Goal: Task Accomplishment & Management: Manage account settings

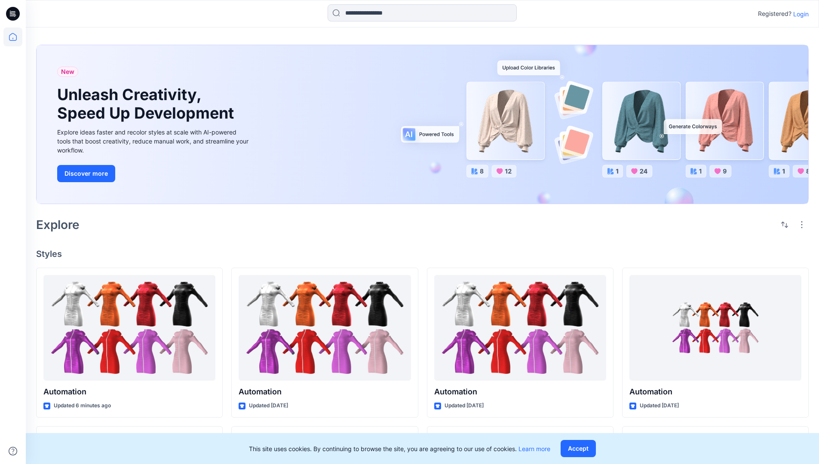
click at [799, 14] on p "Login" at bounding box center [800, 13] width 15 height 9
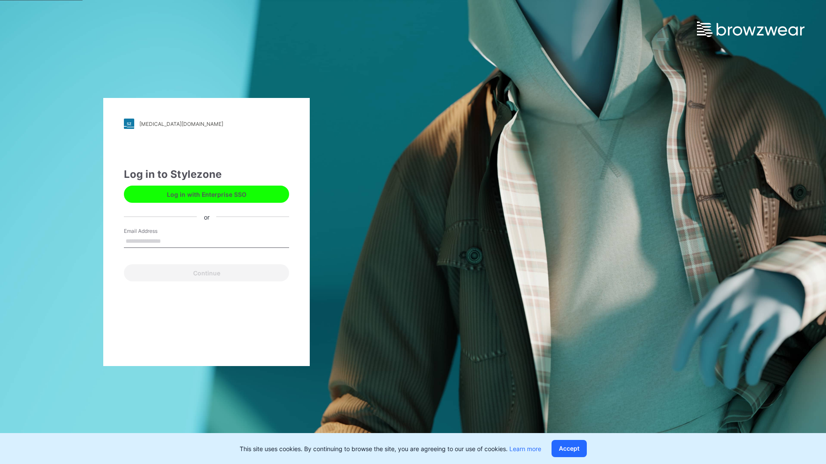
click at [170, 241] on input "Email Address" at bounding box center [206, 241] width 165 height 13
type input "**********"
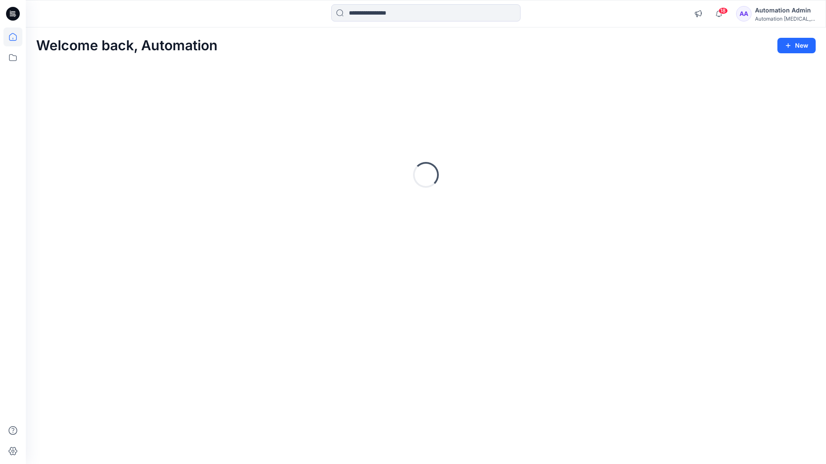
click at [16, 37] on icon at bounding box center [13, 37] width 8 height 8
click at [14, 56] on icon at bounding box center [12, 57] width 19 height 19
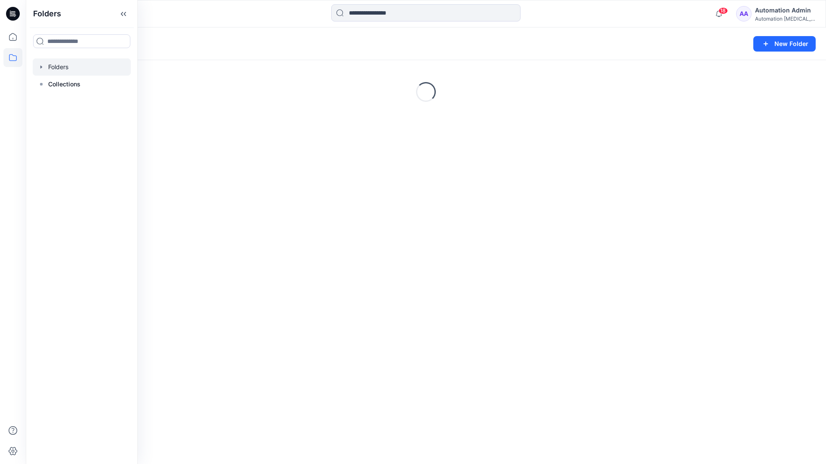
click at [308, 263] on div "Folders New Folder Loading..." at bounding box center [426, 246] width 800 height 437
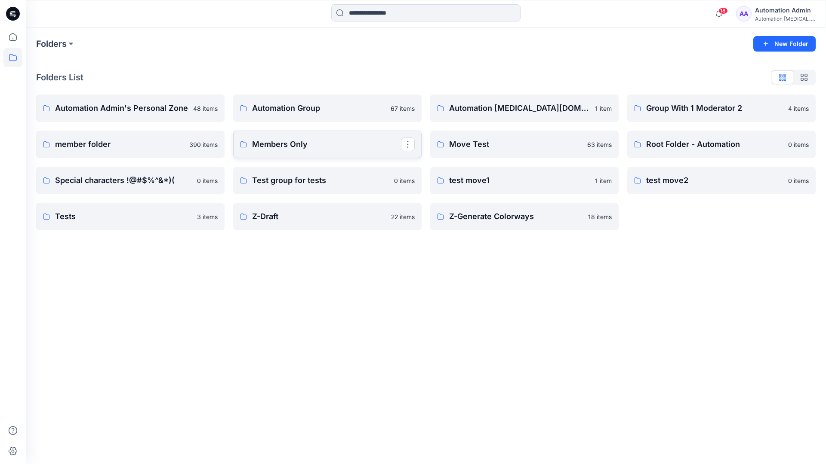
click at [325, 154] on link "Members Only" at bounding box center [327, 145] width 188 height 28
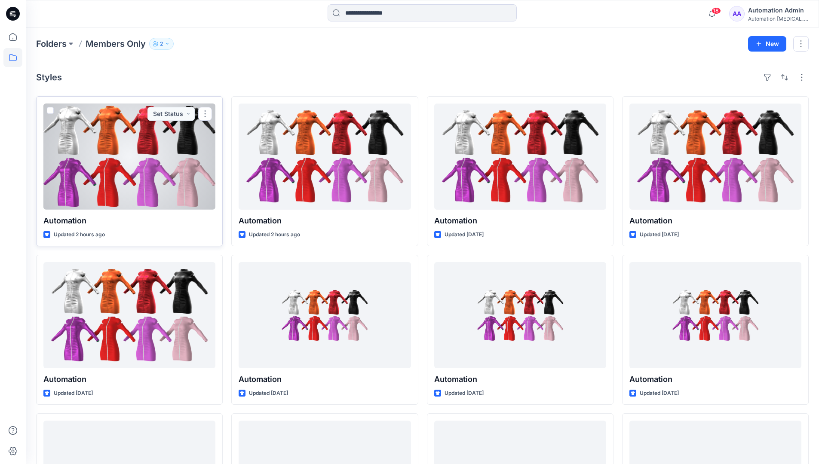
click at [51, 112] on span at bounding box center [50, 110] width 7 height 7
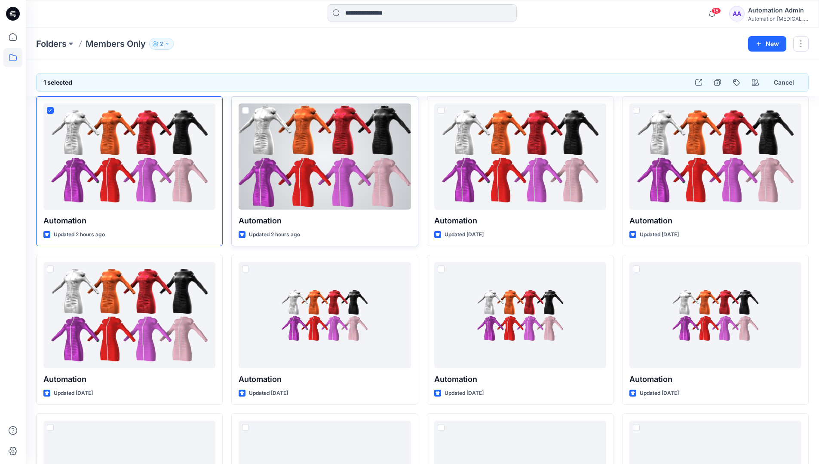
click at [244, 112] on span at bounding box center [245, 110] width 7 height 7
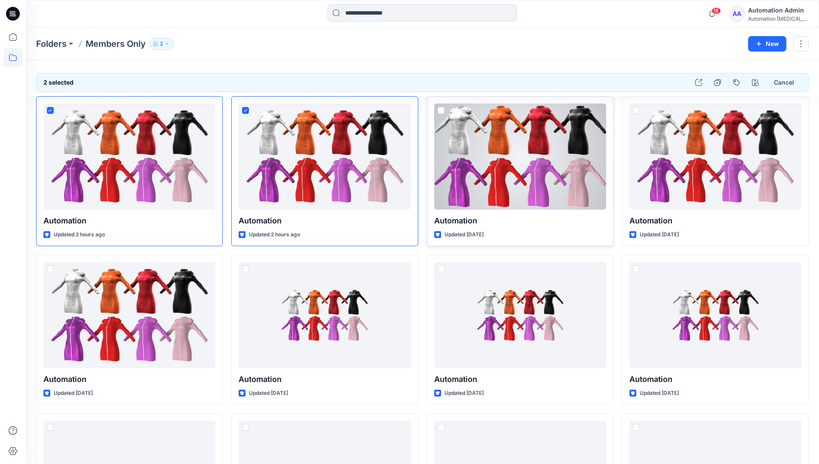
click at [441, 113] on span at bounding box center [441, 110] width 7 height 7
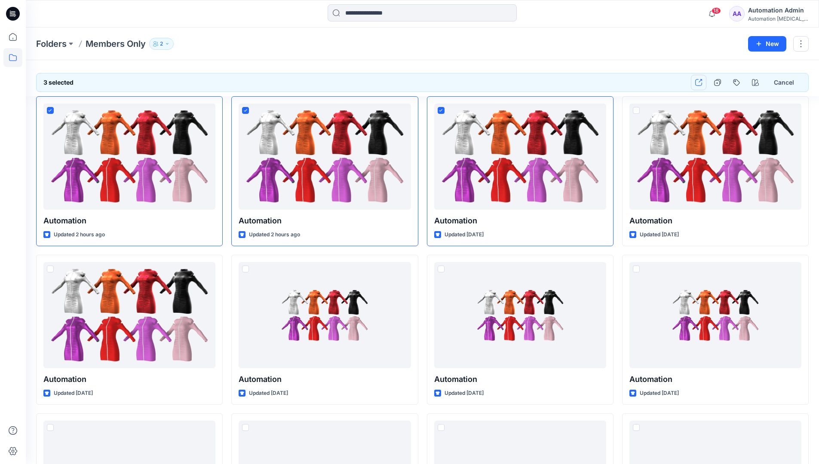
click at [699, 82] on icon "button" at bounding box center [698, 82] width 7 height 7
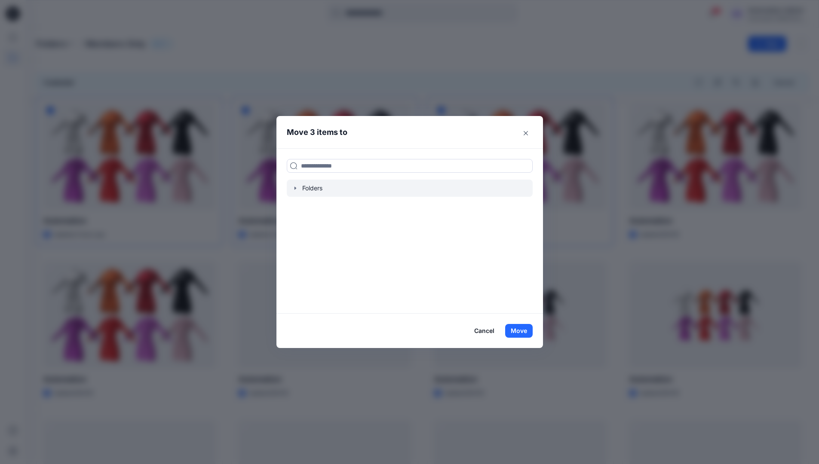
click at [299, 188] on icon "button" at bounding box center [295, 188] width 7 height 7
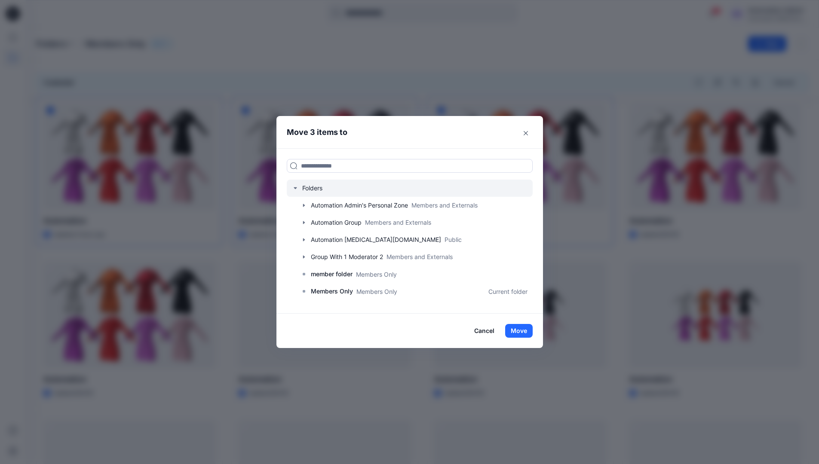
scroll to position [152, 0]
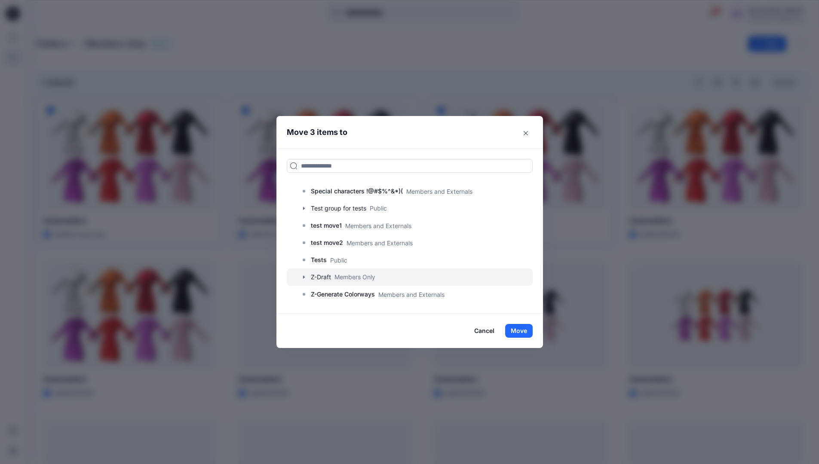
click at [306, 277] on icon "button" at bounding box center [304, 277] width 7 height 7
click at [340, 296] on p "A-Draft" at bounding box center [329, 294] width 21 height 10
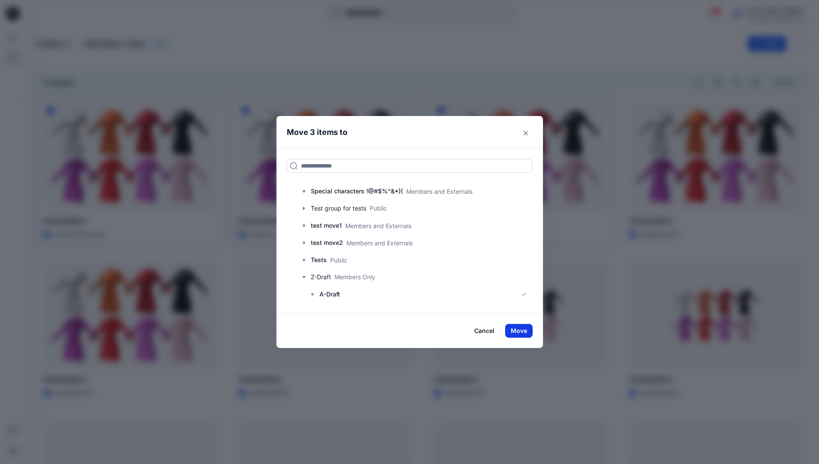
click at [528, 330] on button "Move" at bounding box center [519, 331] width 28 height 14
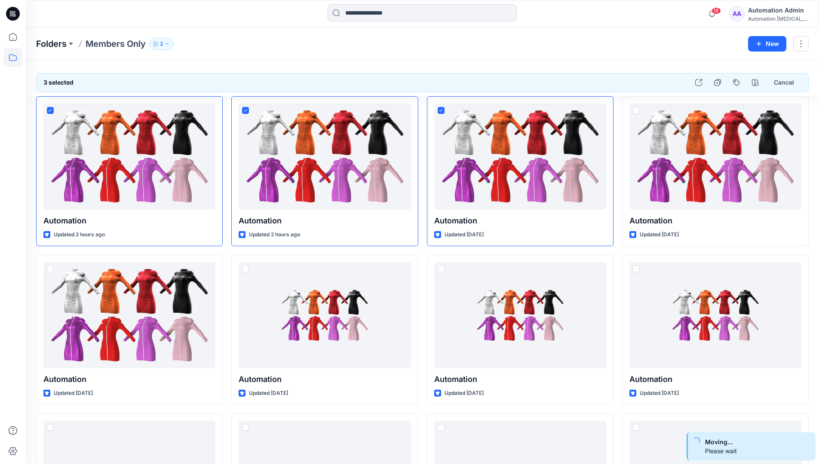
click at [46, 44] on p "Folders" at bounding box center [51, 44] width 31 height 12
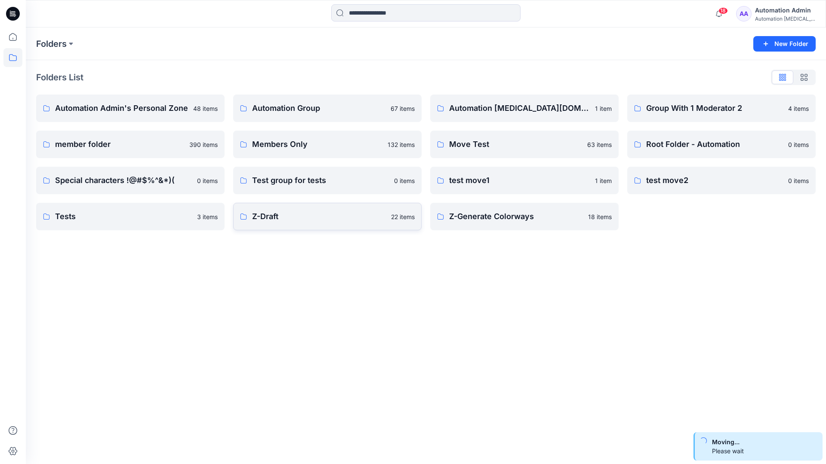
click at [345, 224] on link "Z-Draft 22 items" at bounding box center [327, 217] width 188 height 28
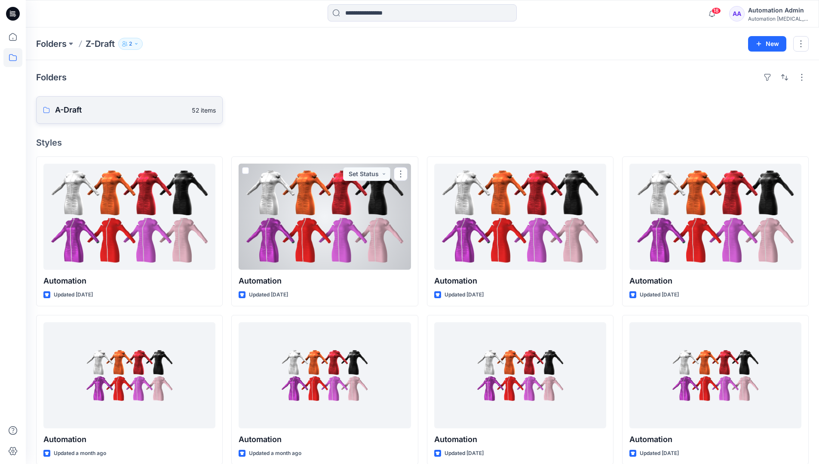
click at [94, 113] on p "A-Draft" at bounding box center [121, 110] width 132 height 12
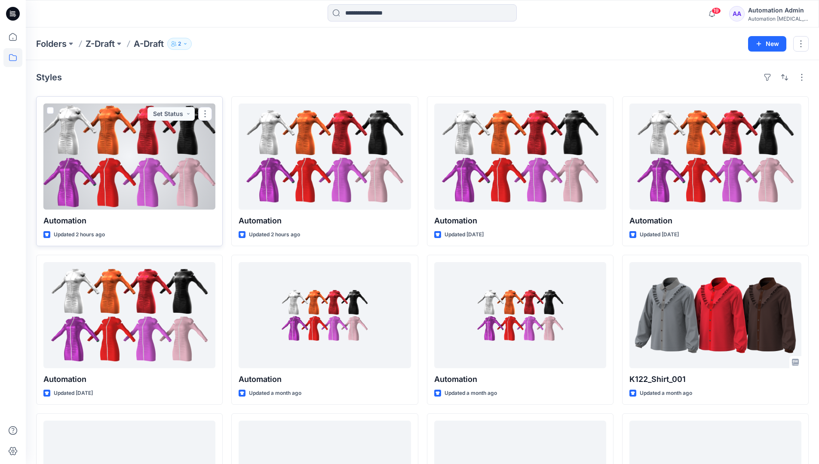
click at [50, 113] on span at bounding box center [50, 110] width 7 height 7
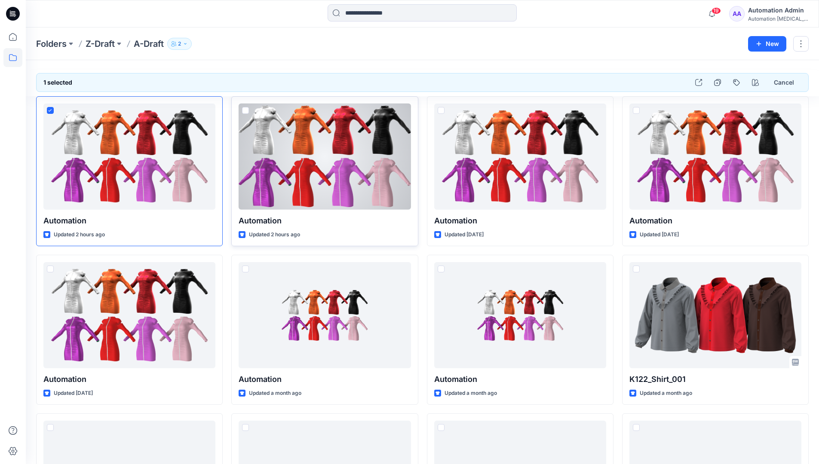
click at [245, 112] on span at bounding box center [245, 110] width 7 height 7
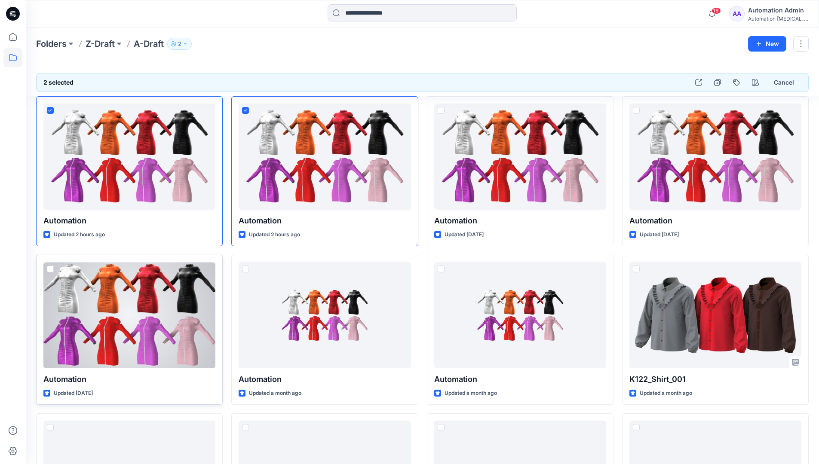
click at [51, 271] on span at bounding box center [50, 269] width 7 height 7
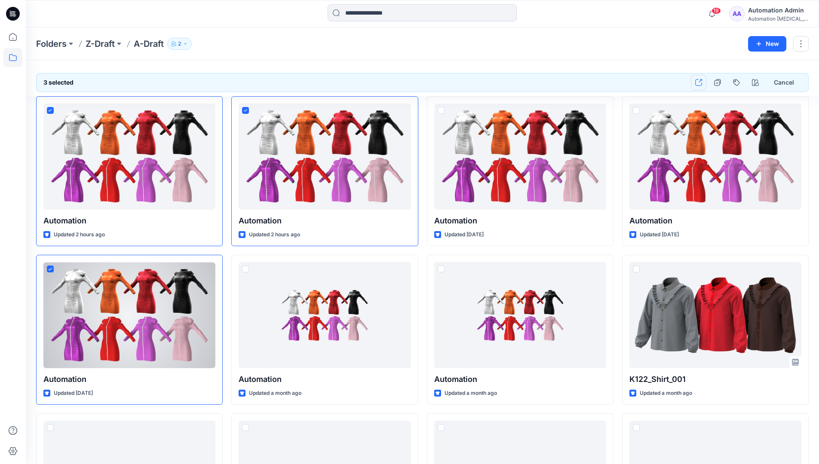
click at [701, 86] on button "button" at bounding box center [698, 82] width 15 height 15
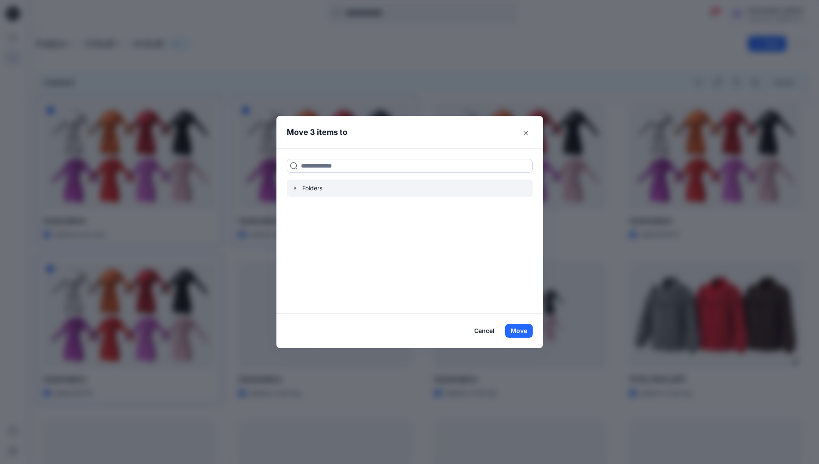
click at [296, 188] on icon "button" at bounding box center [295, 188] width 2 height 3
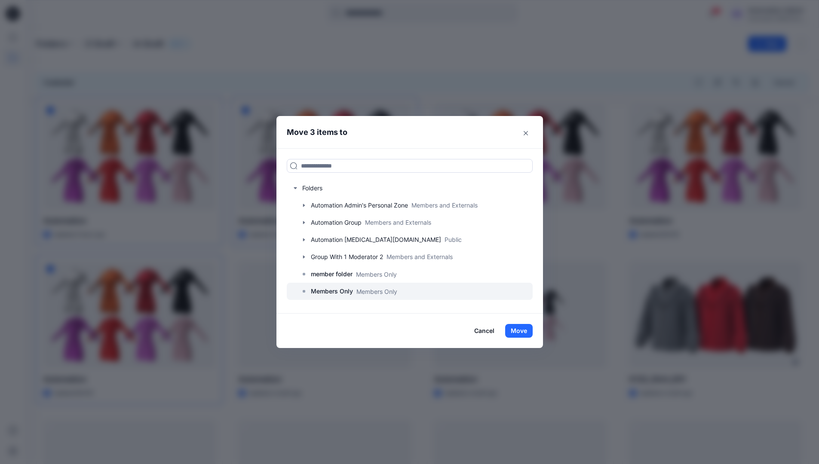
click at [337, 290] on p "Members Only" at bounding box center [332, 291] width 42 height 10
click at [522, 332] on button "Move" at bounding box center [519, 331] width 28 height 14
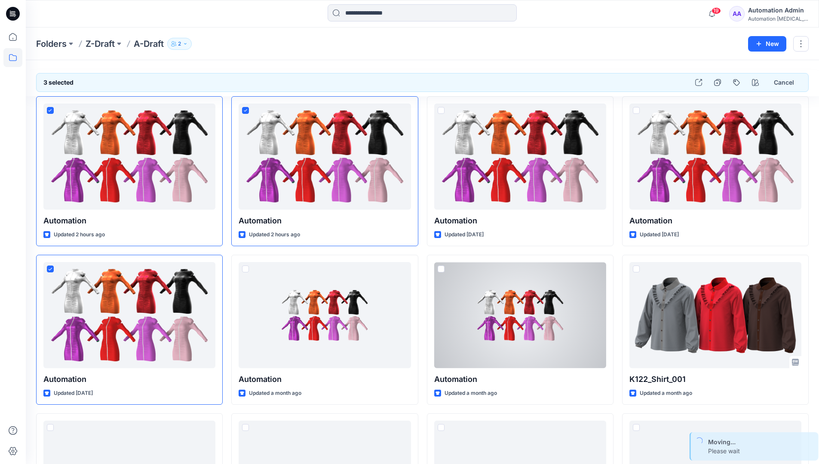
click at [764, 15] on div "Automation Admin" at bounding box center [778, 10] width 60 height 10
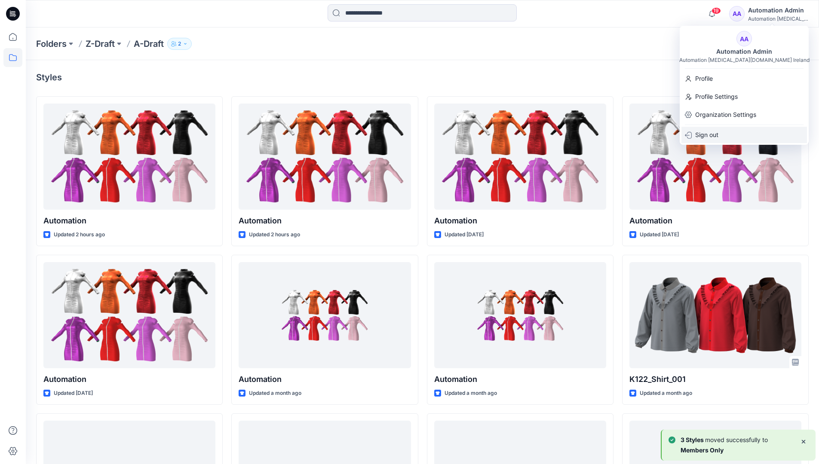
click at [720, 130] on div "Sign out" at bounding box center [745, 135] width 126 height 16
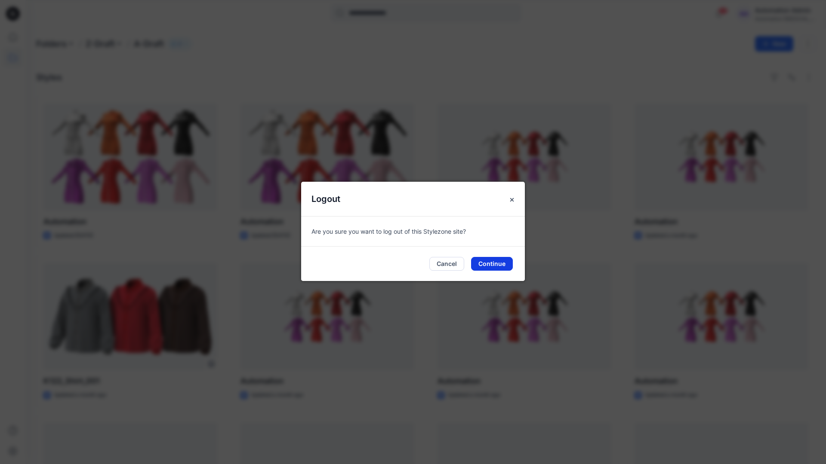
click at [485, 261] on button "Continue" at bounding box center [492, 264] width 42 height 14
